Goal: Complete application form: Complete application form

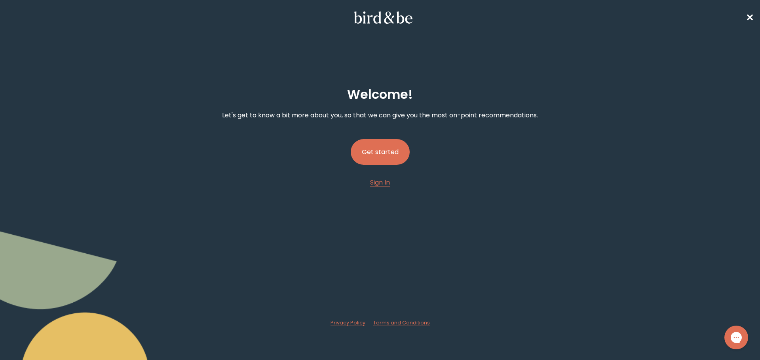
click at [394, 159] on button "Get started" at bounding box center [380, 152] width 59 height 26
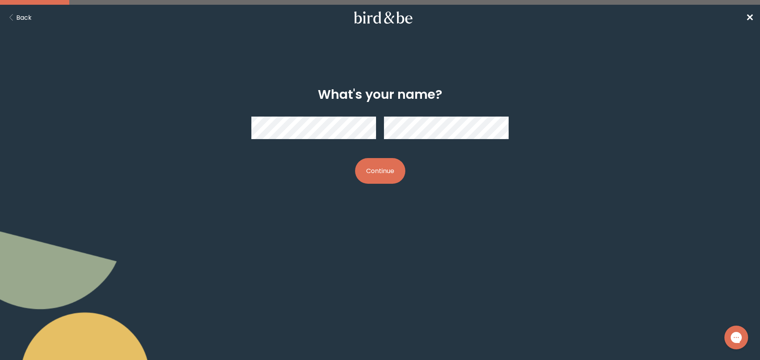
click at [374, 175] on button "Continue" at bounding box center [380, 171] width 50 height 26
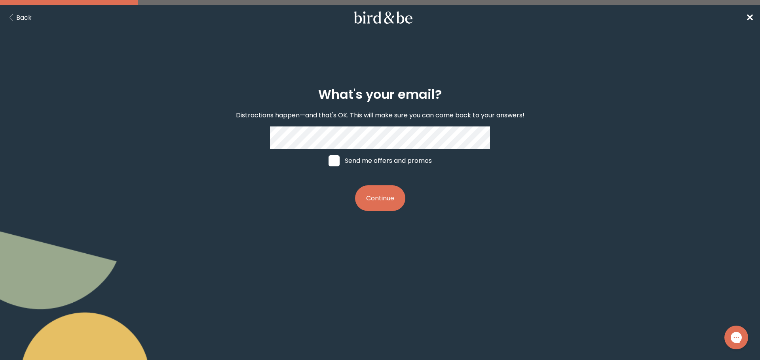
click at [372, 199] on button "Continue" at bounding box center [380, 199] width 50 height 26
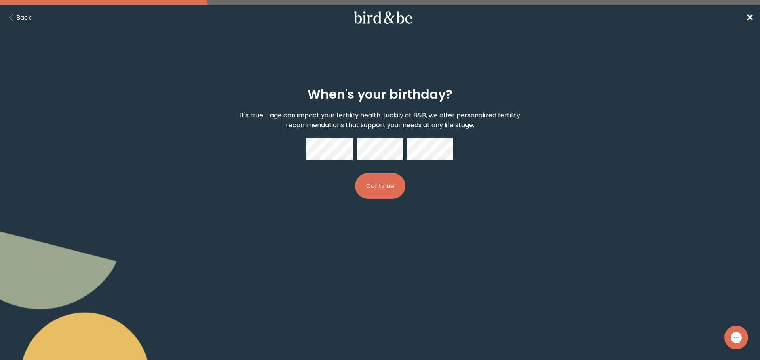
click at [365, 188] on button "Continue" at bounding box center [380, 186] width 50 height 26
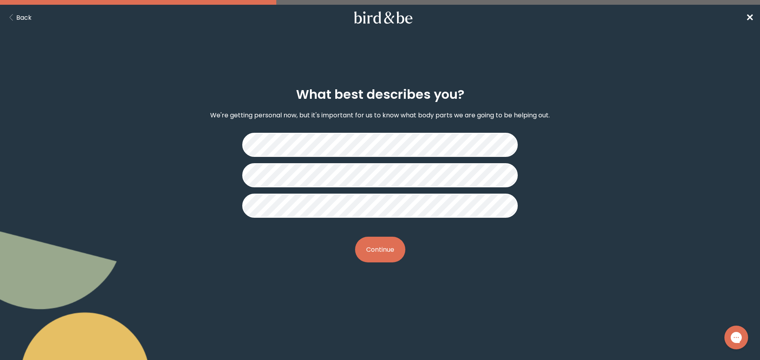
click at [388, 252] on button "Continue" at bounding box center [380, 250] width 50 height 26
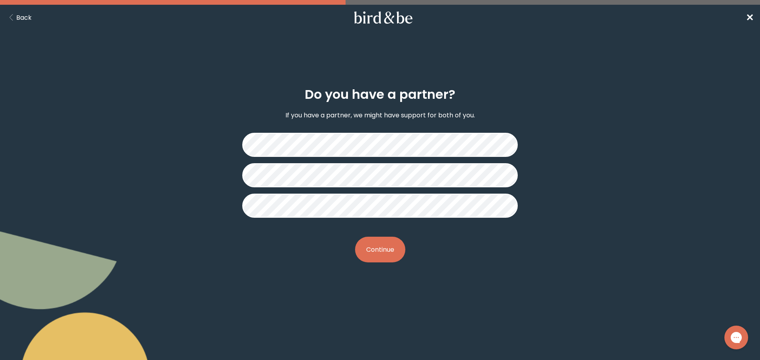
click at [375, 253] on button "Continue" at bounding box center [380, 250] width 50 height 26
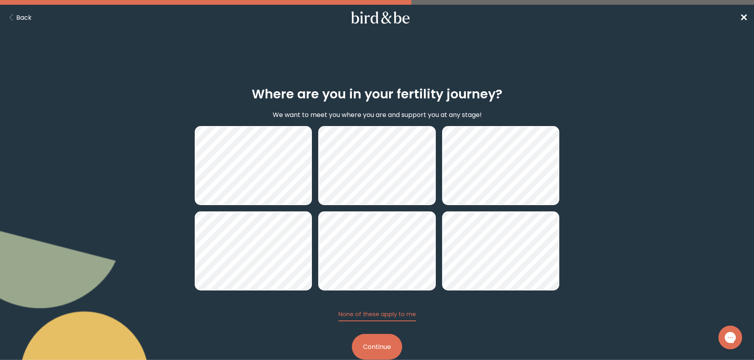
click at [361, 350] on button "Continue" at bounding box center [377, 347] width 50 height 26
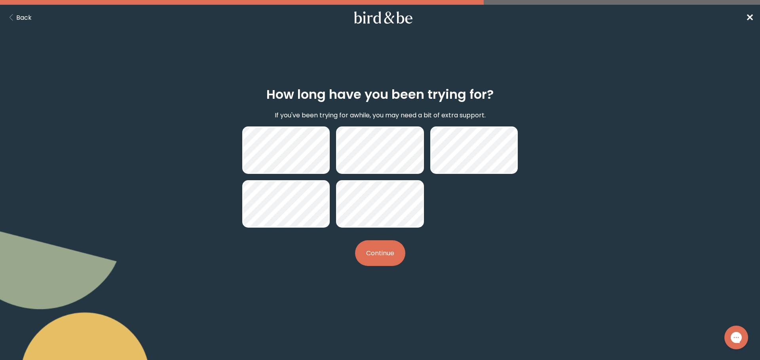
click at [378, 263] on button "Continue" at bounding box center [380, 254] width 50 height 26
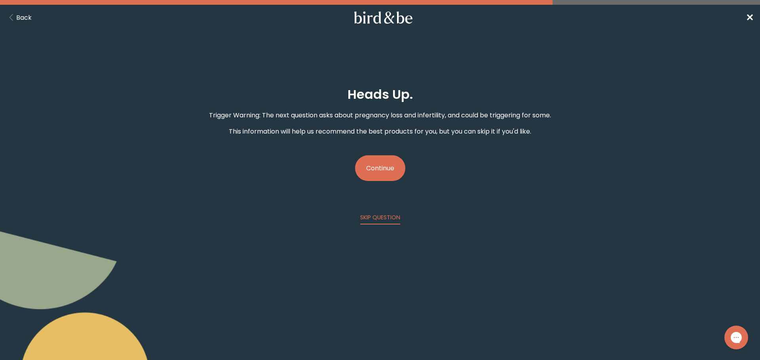
click at [397, 174] on button "Continue" at bounding box center [380, 168] width 50 height 26
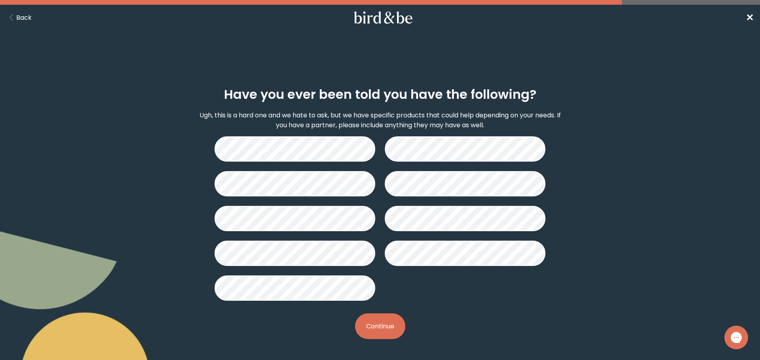
click at [368, 320] on button "Continue" at bounding box center [380, 327] width 50 height 26
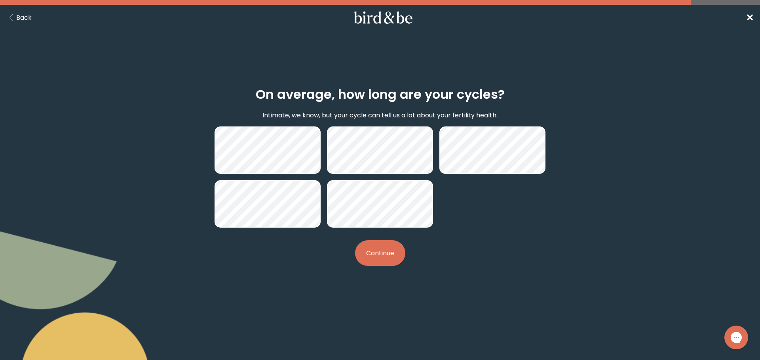
click at [379, 259] on button "Continue" at bounding box center [380, 254] width 50 height 26
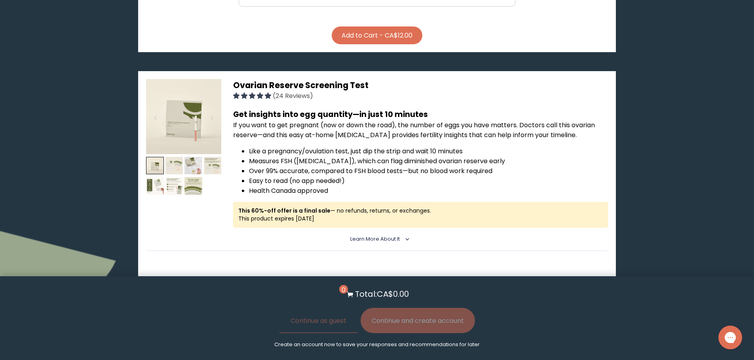
scroll to position [435, 0]
